Goal: Answer question/provide support

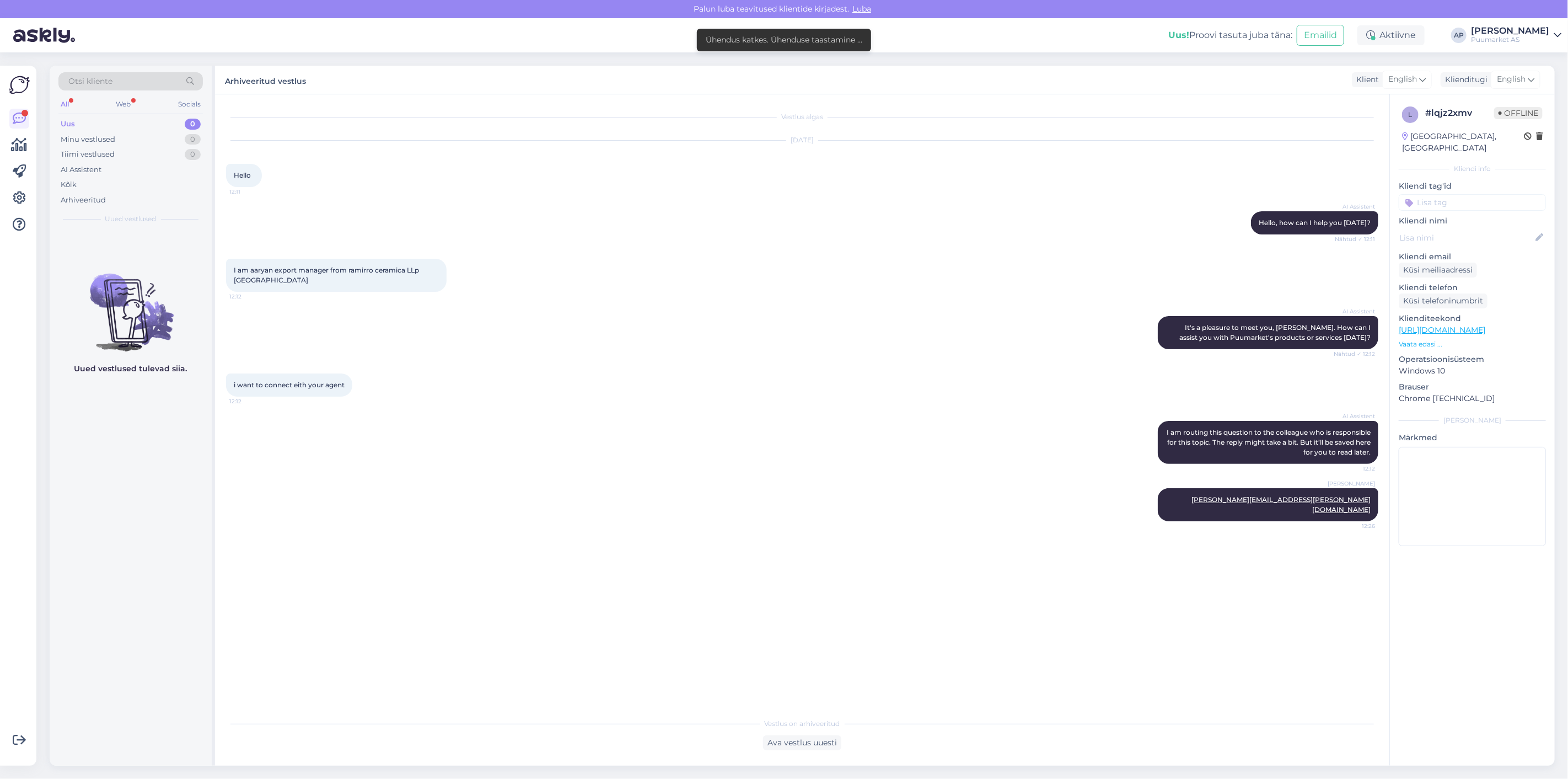
click at [89, 122] on div "Uus 0" at bounding box center [130, 124] width 144 height 16
click at [96, 133] on div "Minu vestlused 0" at bounding box center [130, 140] width 144 height 16
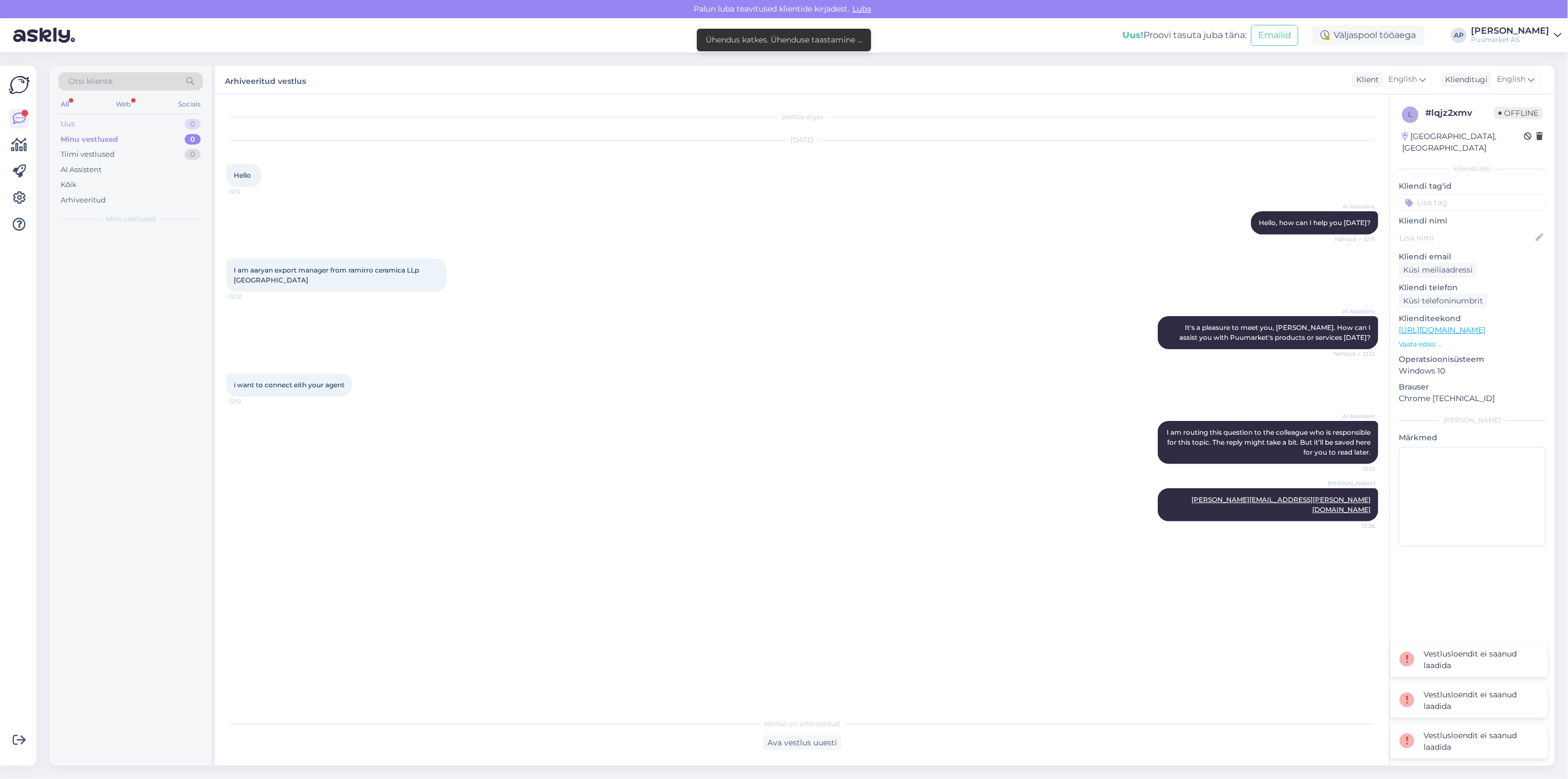
click at [83, 124] on div "Uus 0" at bounding box center [130, 124] width 144 height 16
click at [119, 98] on div "Web" at bounding box center [123, 104] width 19 height 14
click at [70, 102] on div "All" at bounding box center [64, 104] width 12 height 14
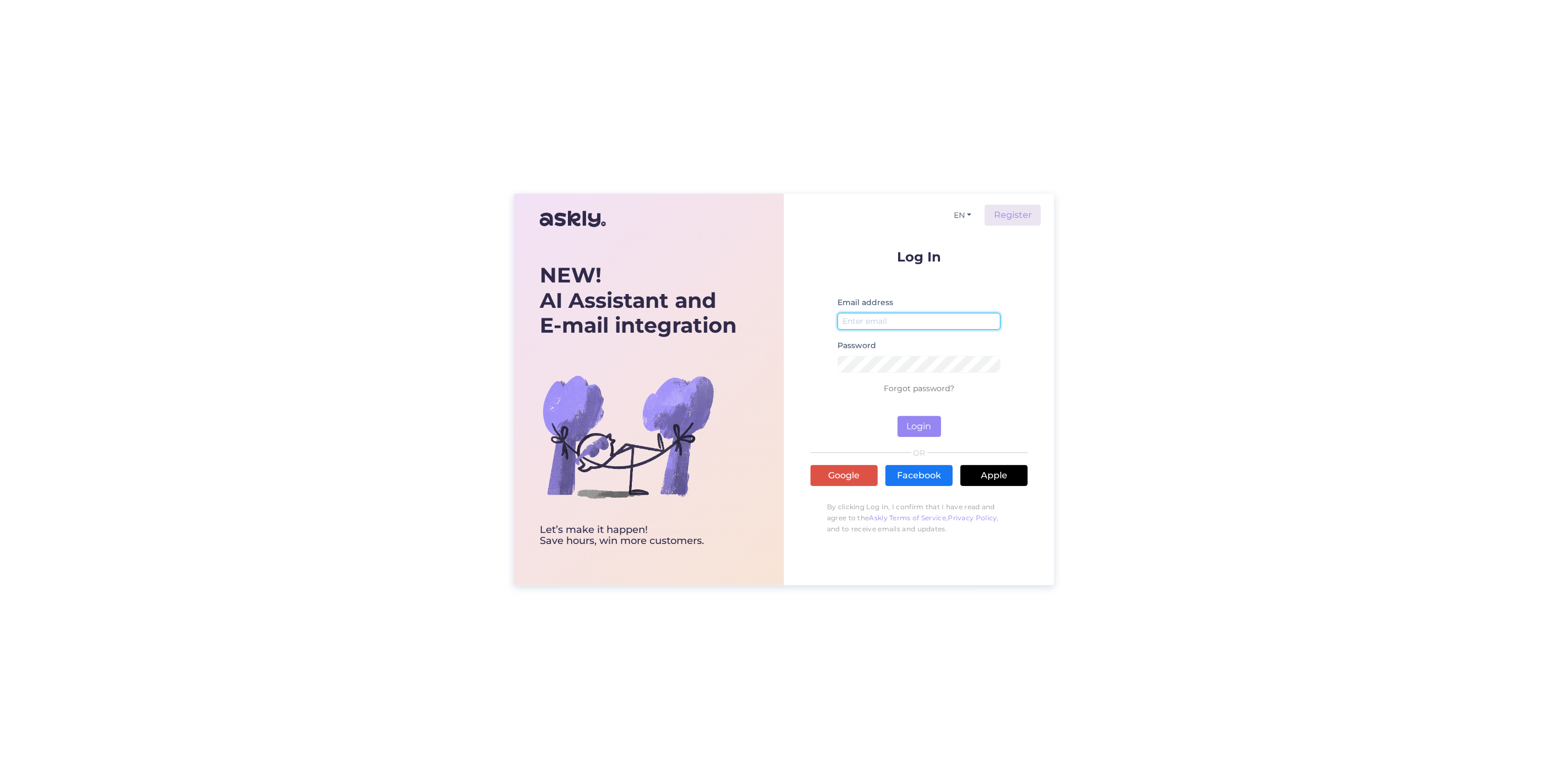
type input "artur.partel@puumarket.ee"
click at [934, 415] on form "Log In Email address artur.partel@puumarket.ee Password Forgot password? Login" at bounding box center [919, 343] width 217 height 187
click at [928, 421] on button "Login" at bounding box center [919, 426] width 43 height 21
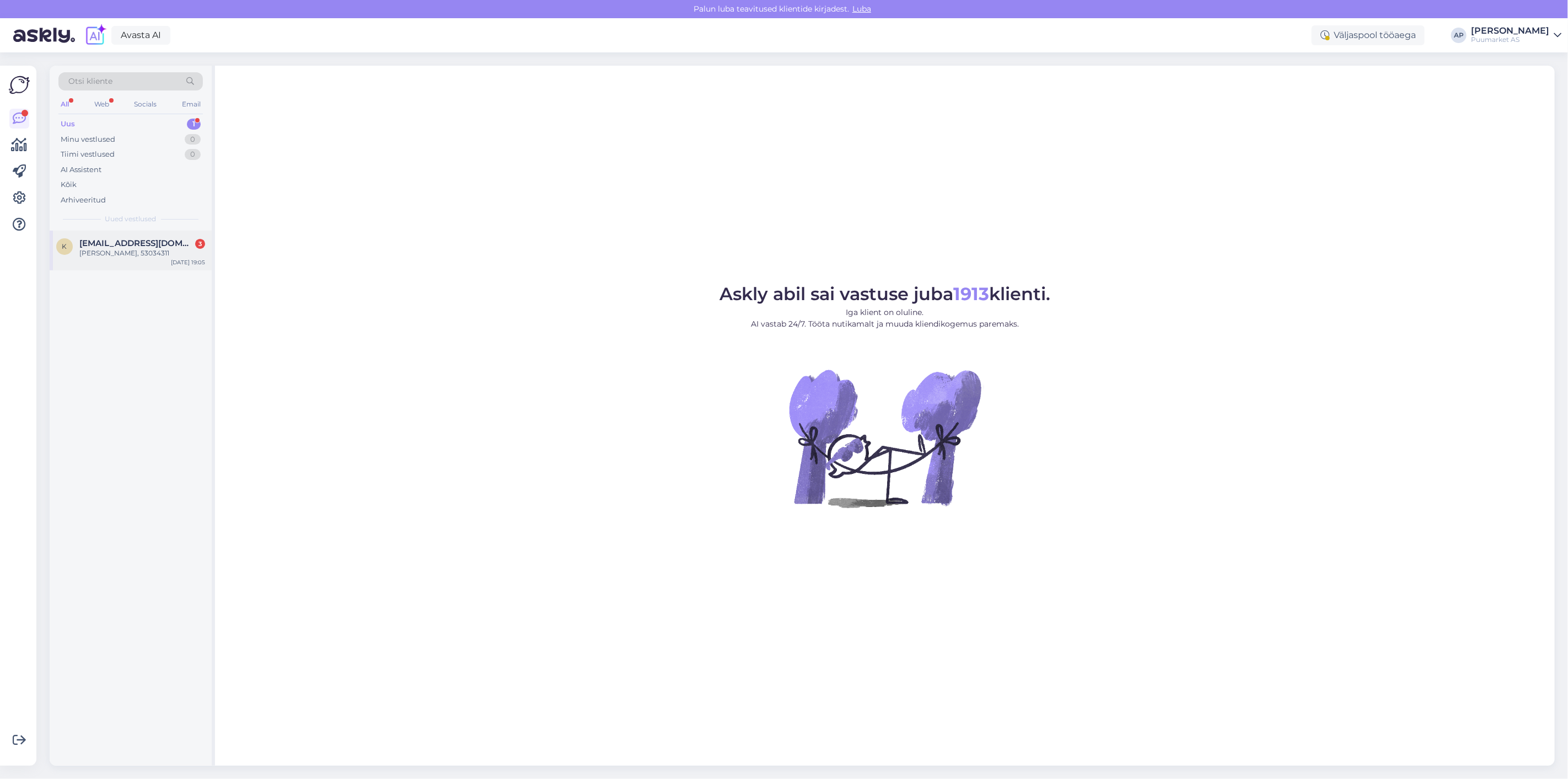
click at [148, 248] on div "Kaja Vaarend, 53034311" at bounding box center [142, 253] width 126 height 10
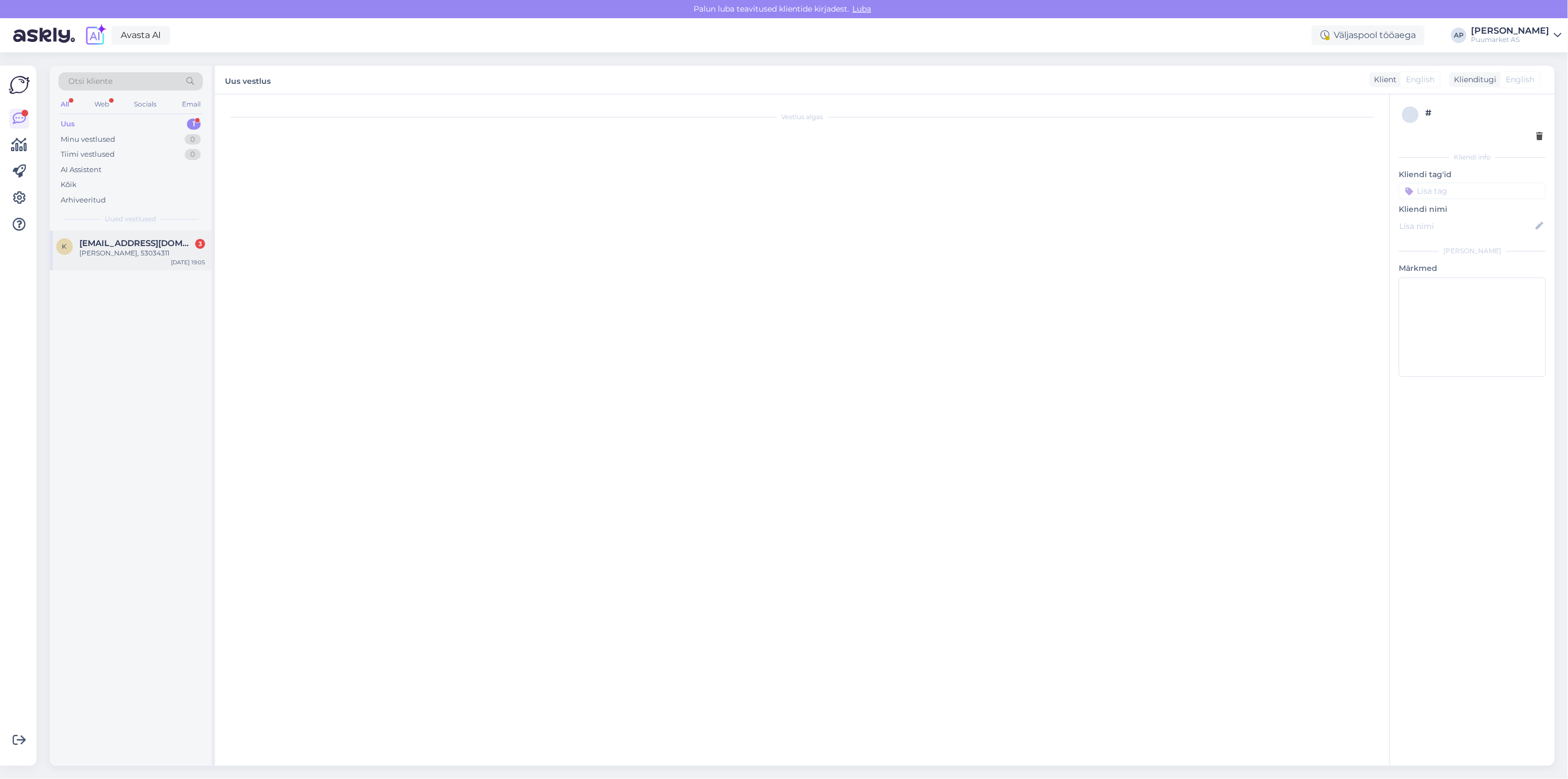
click at [127, 260] on div "k kaja.vaarend@gmail.com 3 Kaja Vaarend, 53034311 Oct 13 19:05" at bounding box center [130, 250] width 162 height 40
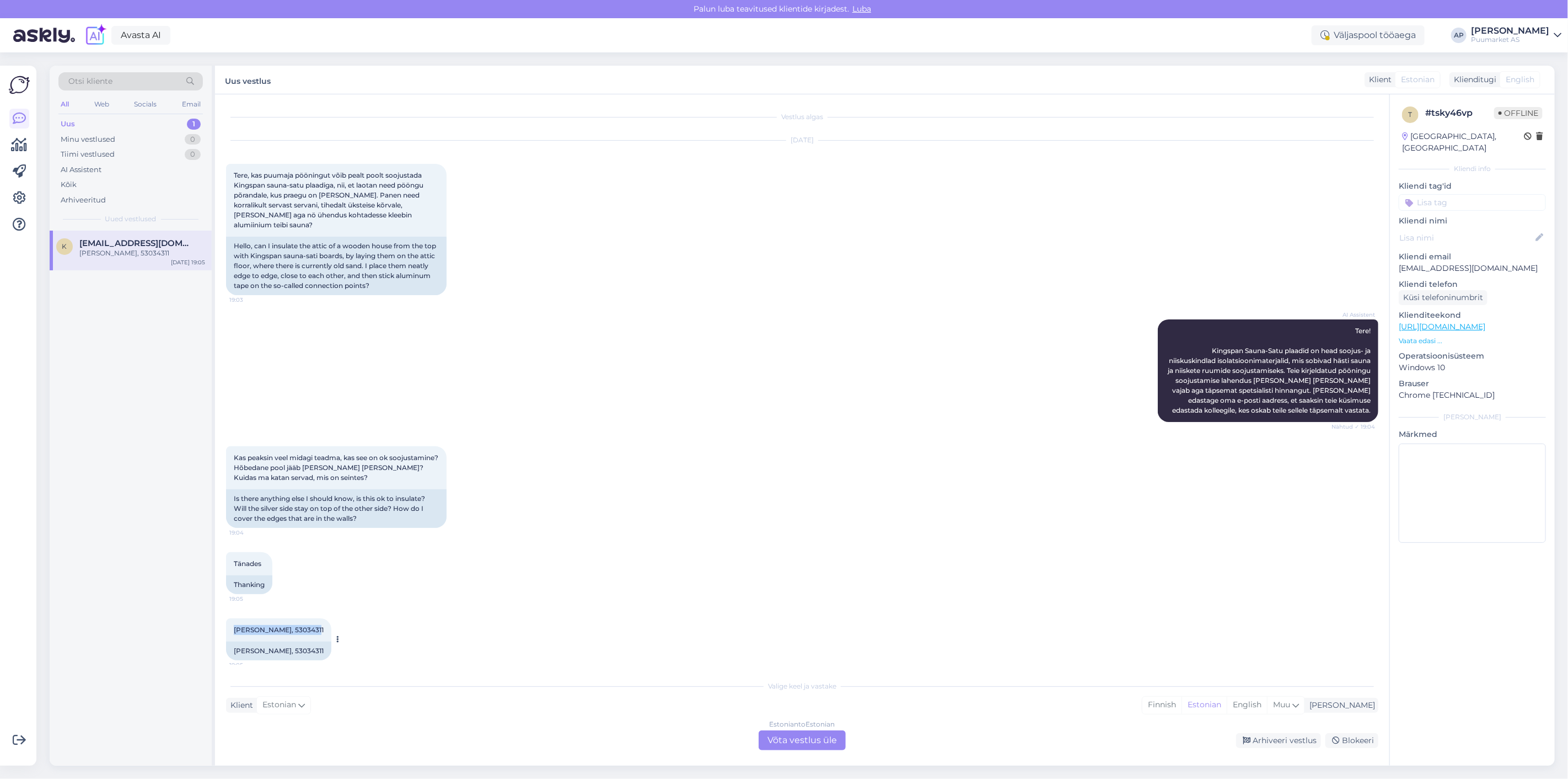
drag, startPoint x: 227, startPoint y: 622, endPoint x: 315, endPoint y: 618, distance: 88.1
click at [315, 619] on div "Kaja Vaarend, 53034311 19:05" at bounding box center [279, 630] width 105 height 23
copy span "Kaja Vaarend, 53034311"
click at [427, 569] on div "Tänades 19:05 Thanking" at bounding box center [802, 573] width 1153 height 66
click at [243, 188] on span "Tere, kas puumaja pööningut võib pealt poolt soojustada Kingspan sauna-satu pla…" at bounding box center [329, 200] width 191 height 58
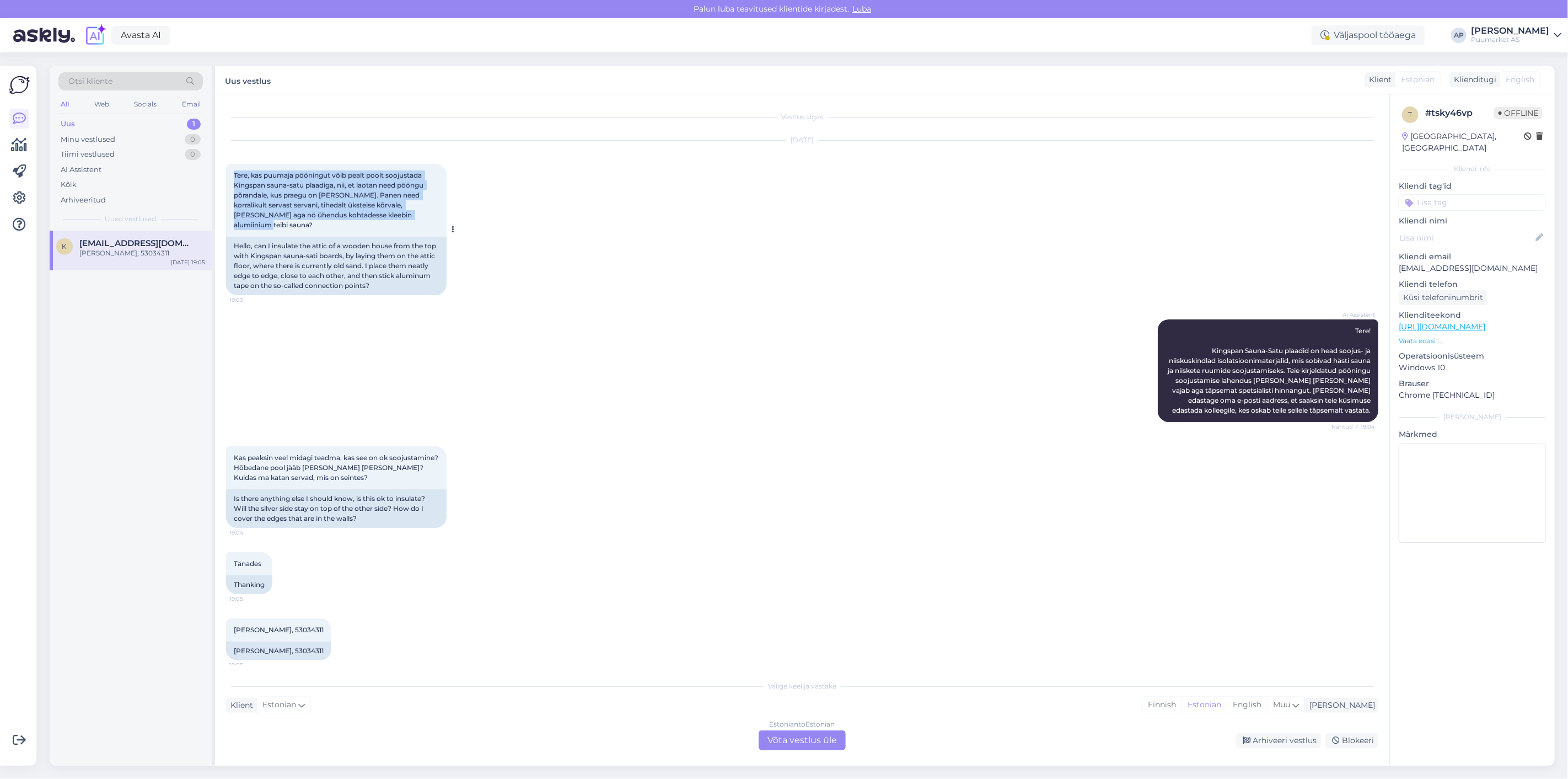
drag, startPoint x: 234, startPoint y: 178, endPoint x: 433, endPoint y: 217, distance: 202.8
click at [433, 217] on div "Tere, kas puumaja pööningut võib pealt poolt soojustada Kingspan sauna-satu pla…" at bounding box center [336, 200] width 221 height 73
copy span "Tere, kas puumaja pööningut võib pealt poolt soojustada Kingspan sauna-satu pla…"
click at [306, 489] on div "Is there anything else I should know, is this ok to insulate? Will the silver s…" at bounding box center [336, 508] width 221 height 39
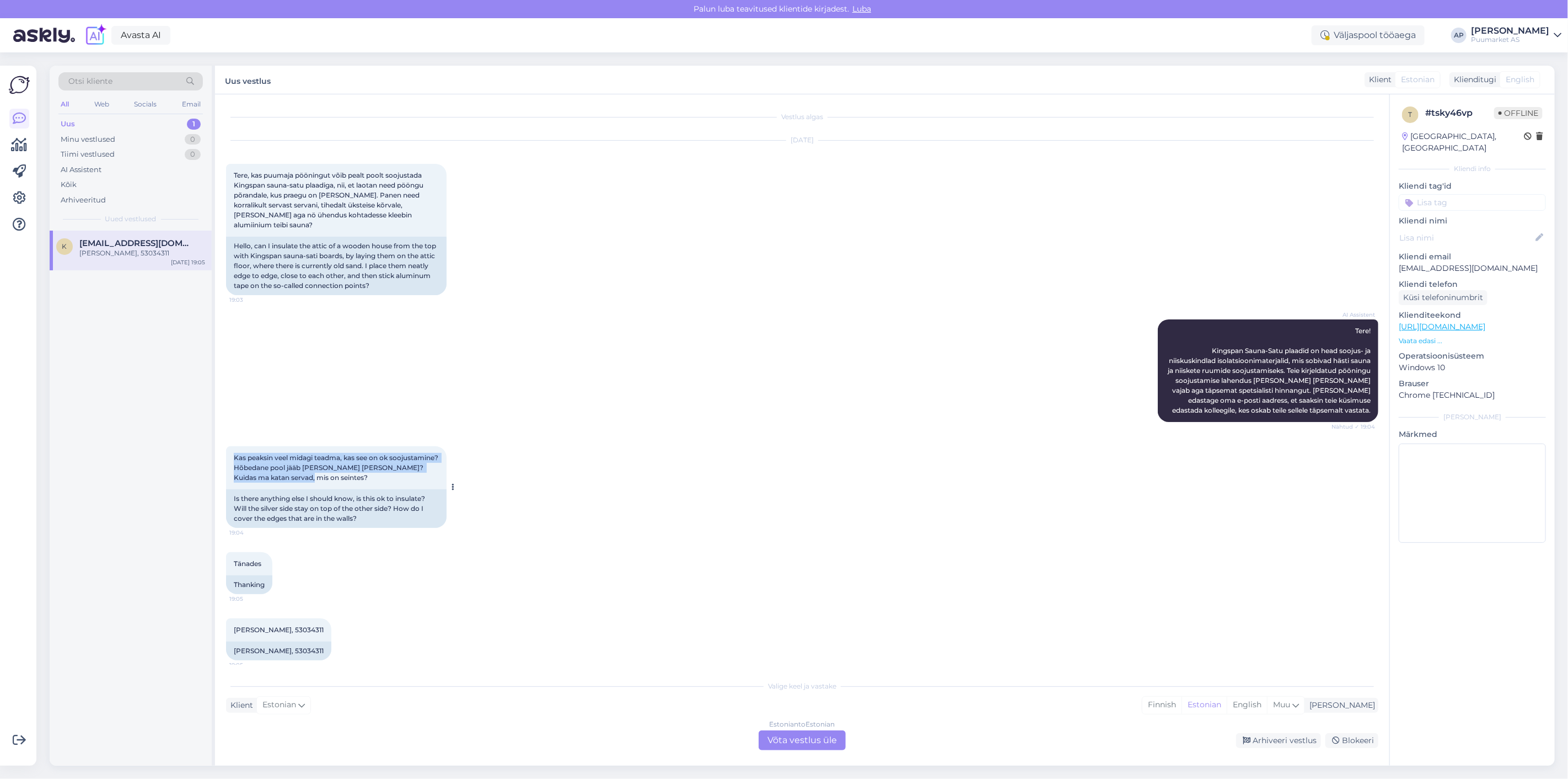
drag, startPoint x: 341, startPoint y: 469, endPoint x: 232, endPoint y: 451, distance: 110.5
click at [232, 451] on div "Kas peaksin veel midagi teadma, kas see on ok soojustamine? Hõbedane pool jääb …" at bounding box center [336, 467] width 221 height 43
copy span "Kas peaksin veel midagi teadma, kas see on ok soojustamine? Hõbedane pool jääb …"
click at [808, 434] on div "Kas peaksin veel midagi teadma, kas see on ok soojustamine? Hõbedane pool jääb …" at bounding box center [802, 487] width 1153 height 106
